Goal: Transaction & Acquisition: Subscribe to service/newsletter

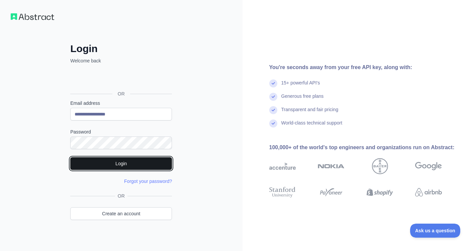
click at [100, 166] on button "Login" at bounding box center [121, 164] width 102 height 13
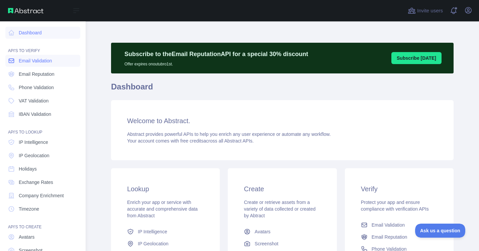
click at [48, 62] on span "Email Validation" at bounding box center [35, 61] width 33 height 7
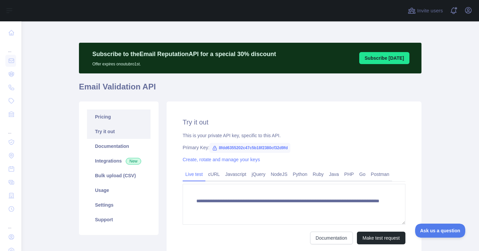
click at [110, 114] on link "Pricing" at bounding box center [119, 117] width 64 height 15
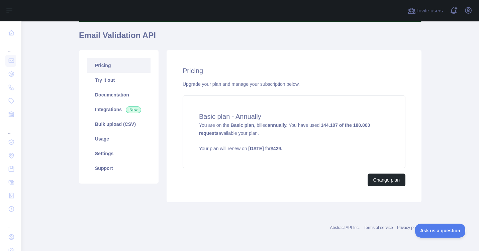
scroll to position [52, 0]
